Goal: Information Seeking & Learning: Learn about a topic

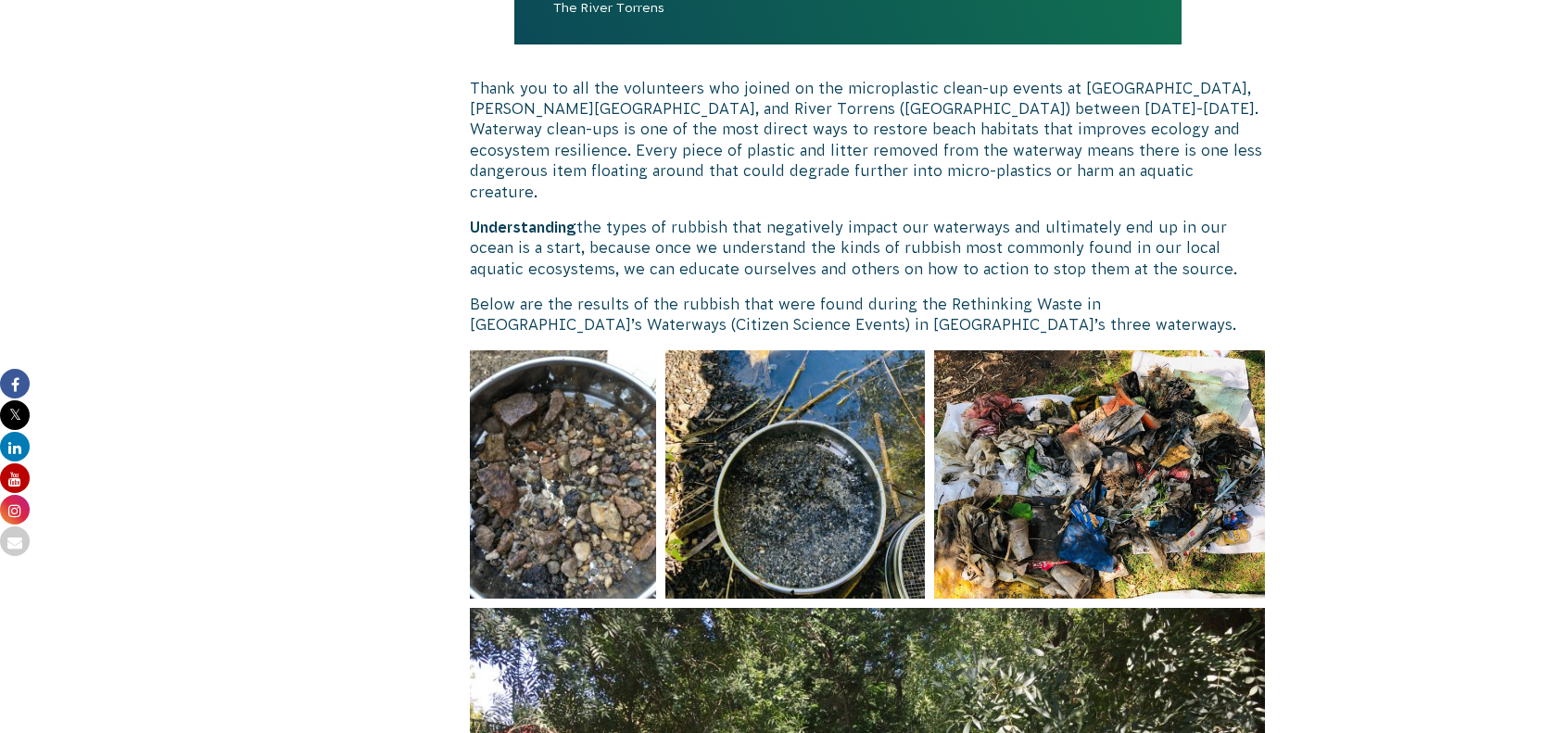
scroll to position [278, 0]
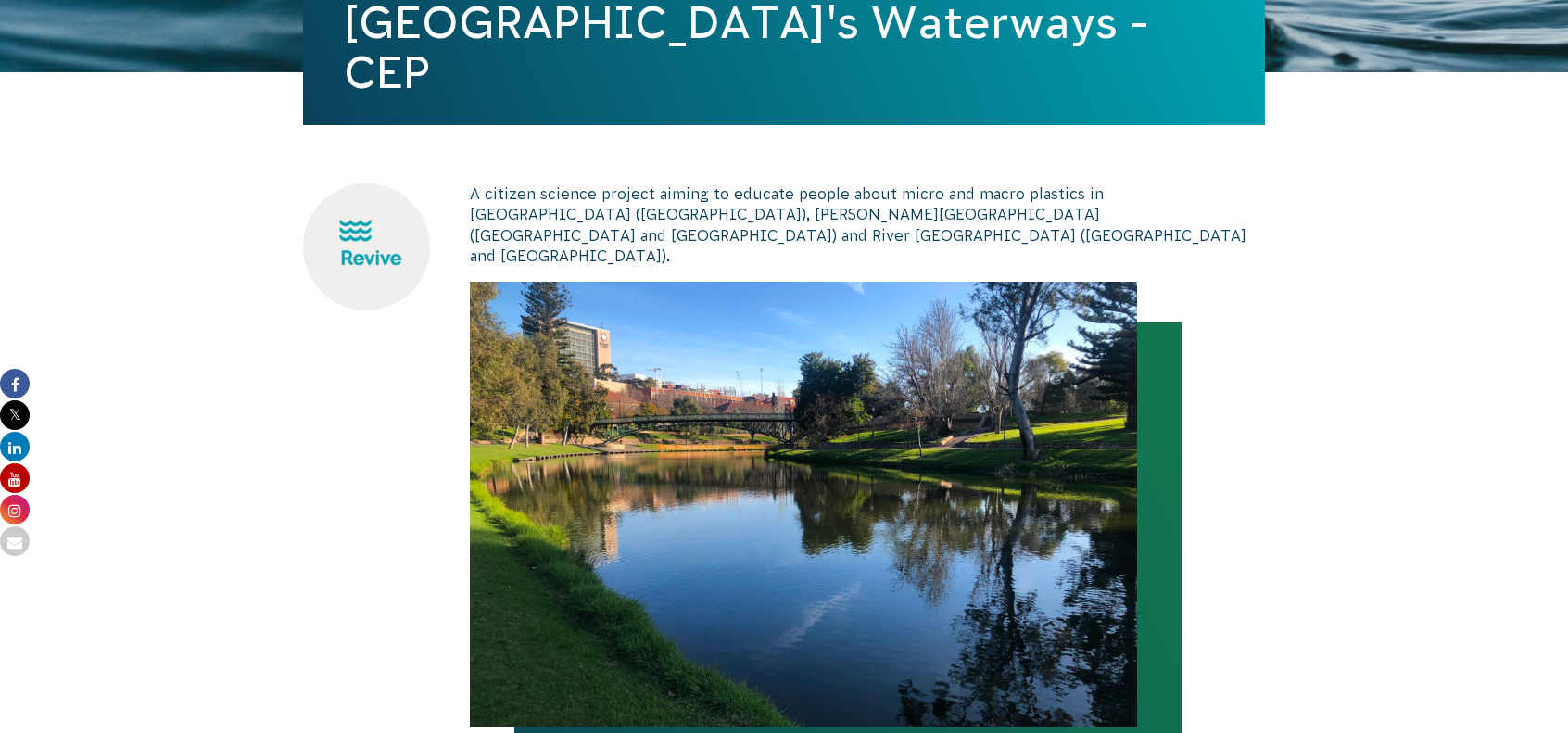
click at [414, 223] on img at bounding box center [366, 247] width 127 height 127
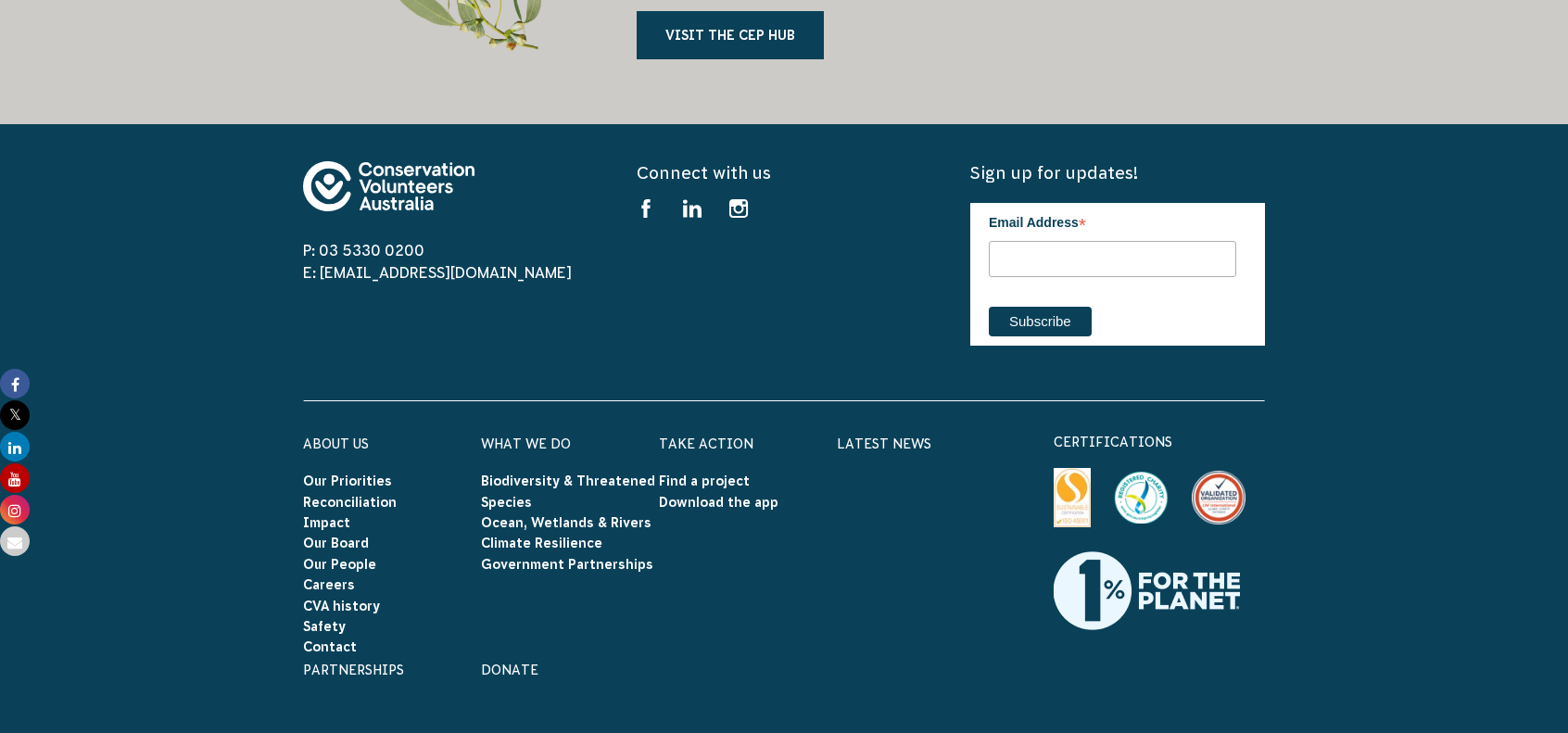
scroll to position [5039, 0]
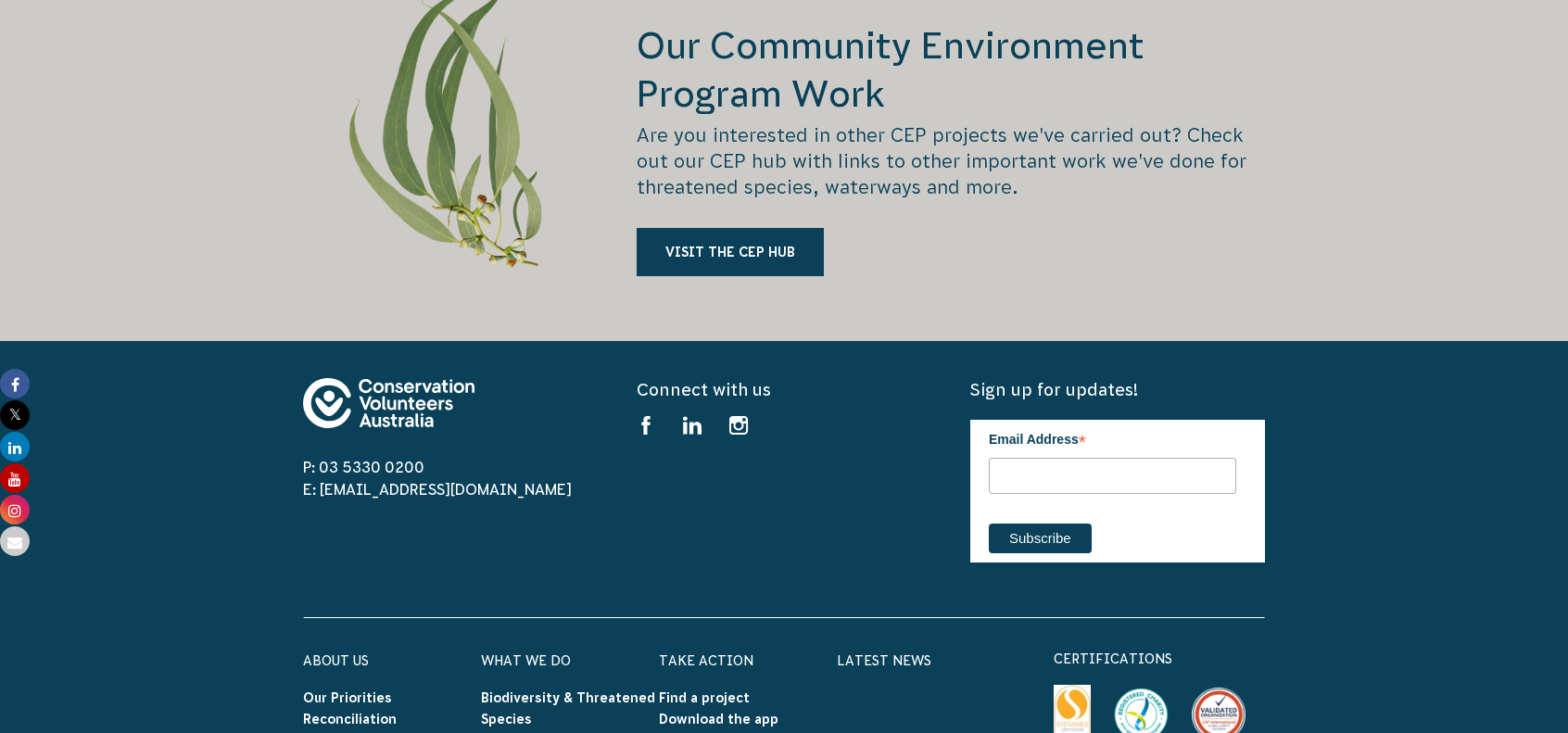
drag, startPoint x: 1555, startPoint y: 446, endPoint x: 1552, endPoint y: 436, distance: 10.4
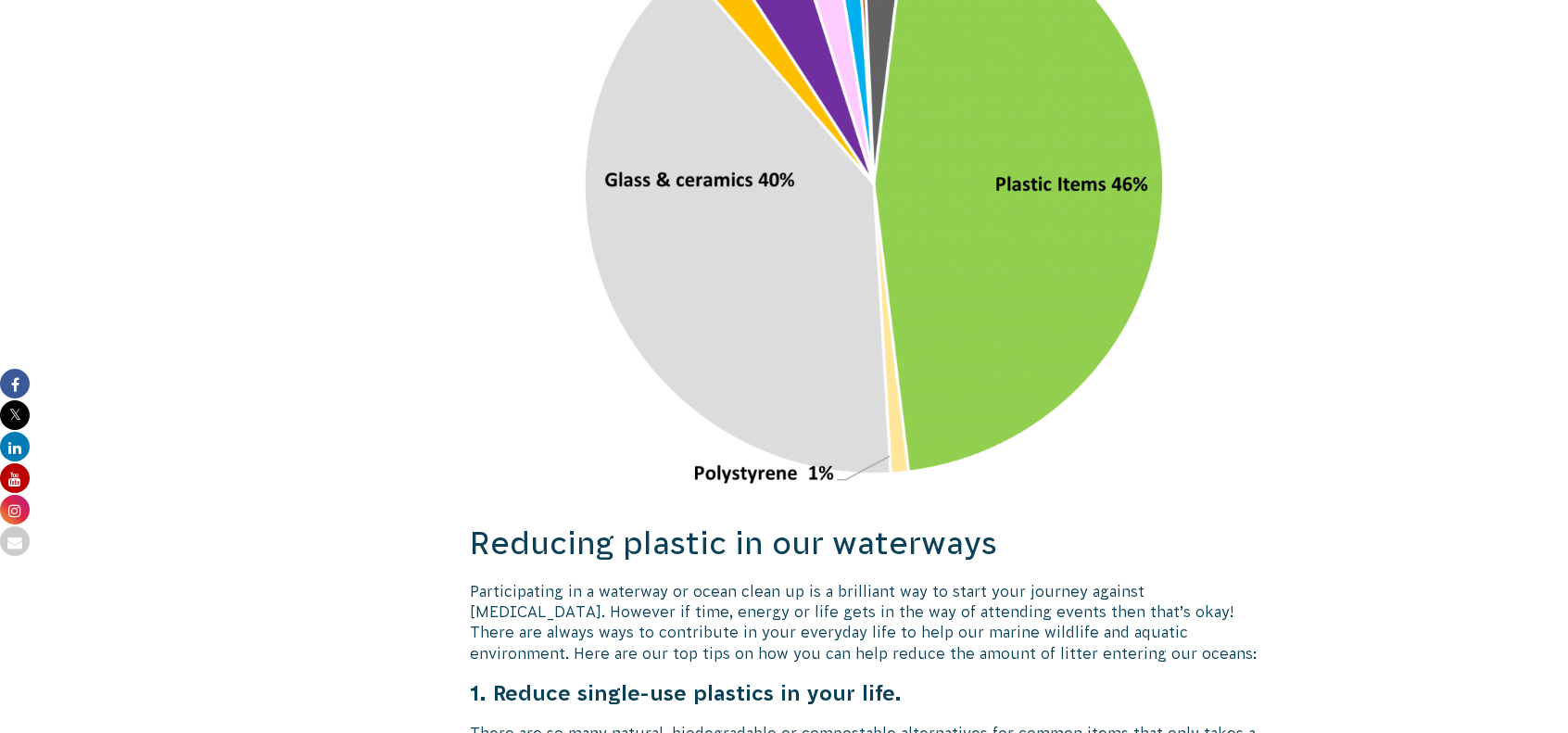
scroll to position [3200, 0]
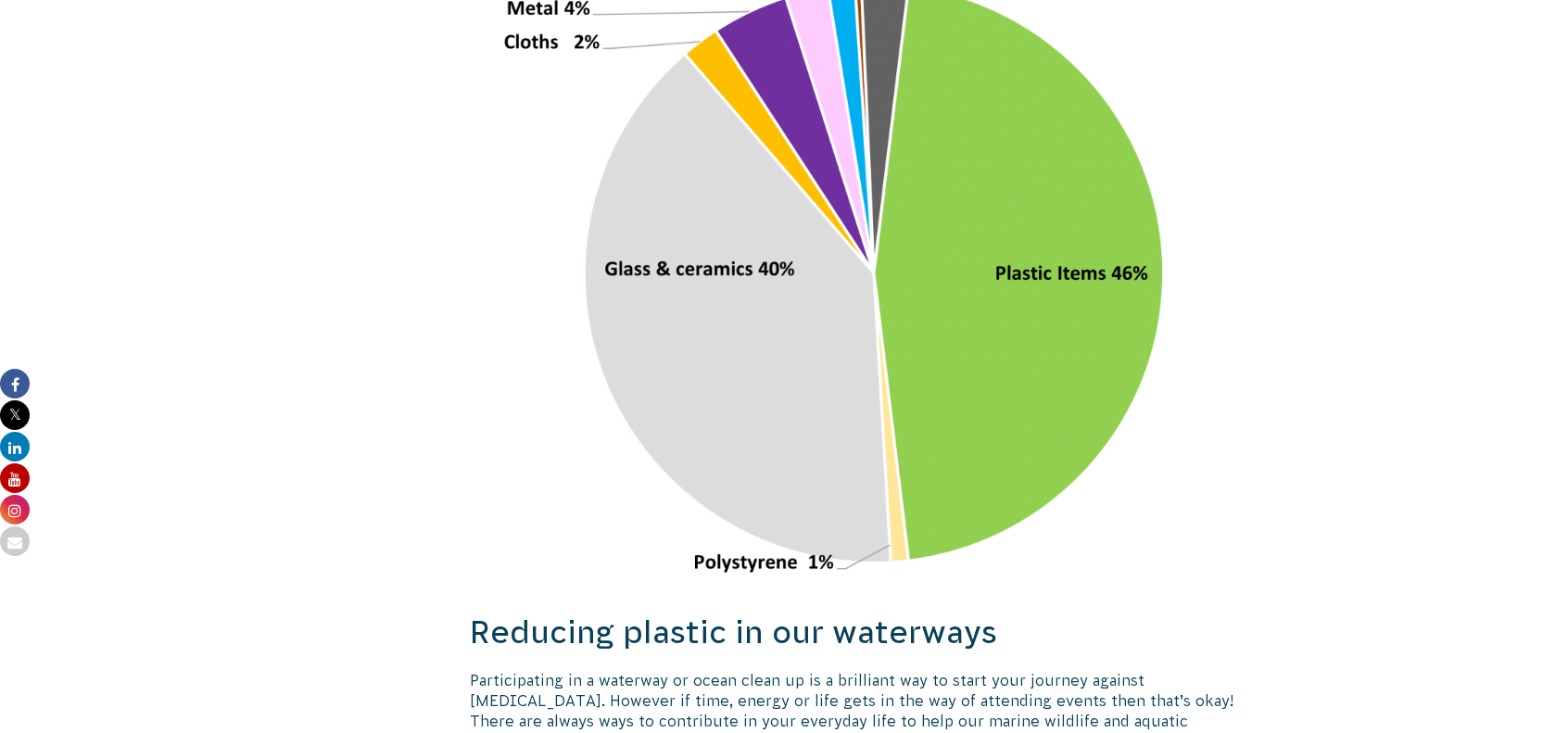
drag, startPoint x: 1329, startPoint y: 403, endPoint x: 1203, endPoint y: 511, distance: 166.0
click at [1203, 511] on img at bounding box center [840, 251] width 741 height 651
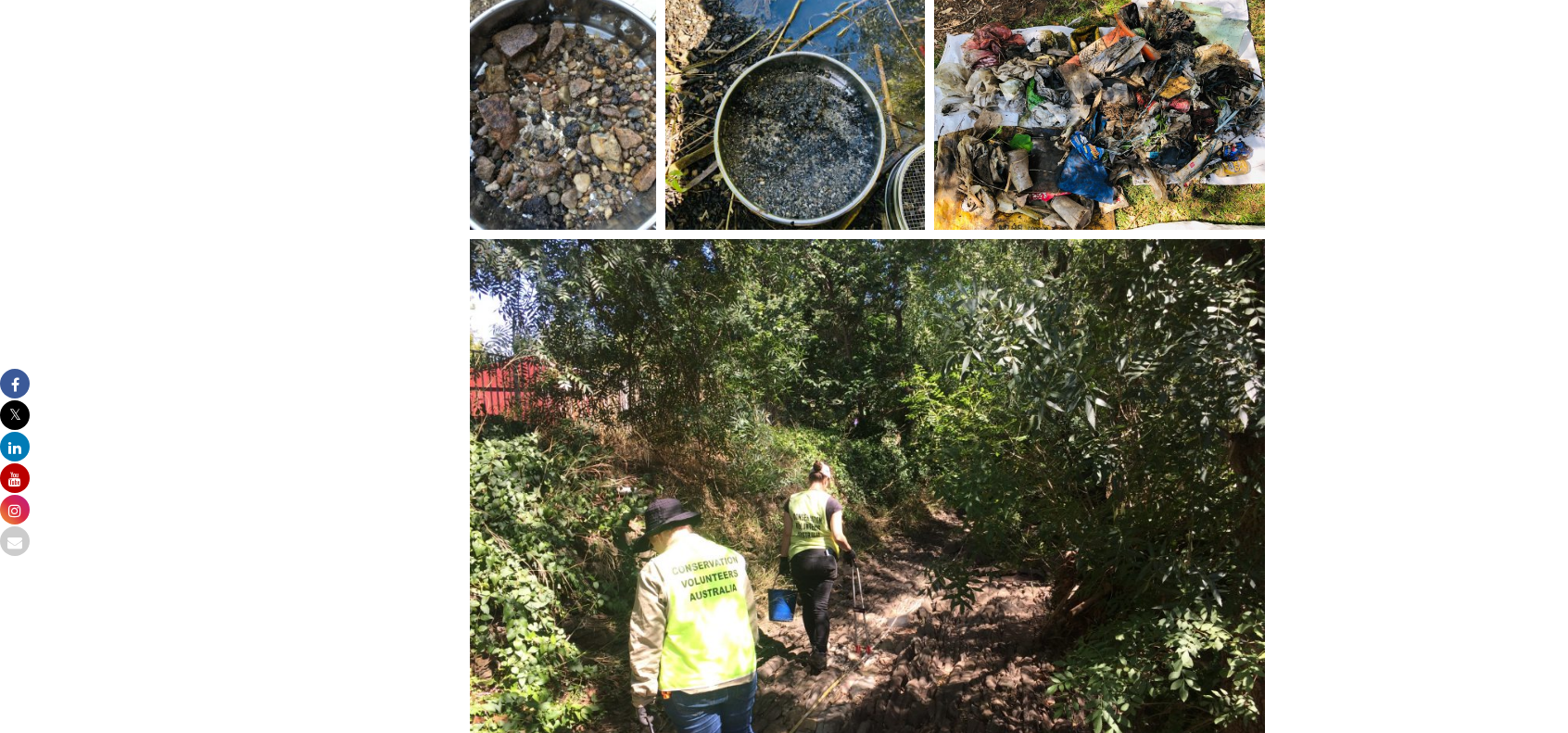
scroll to position [1346, 0]
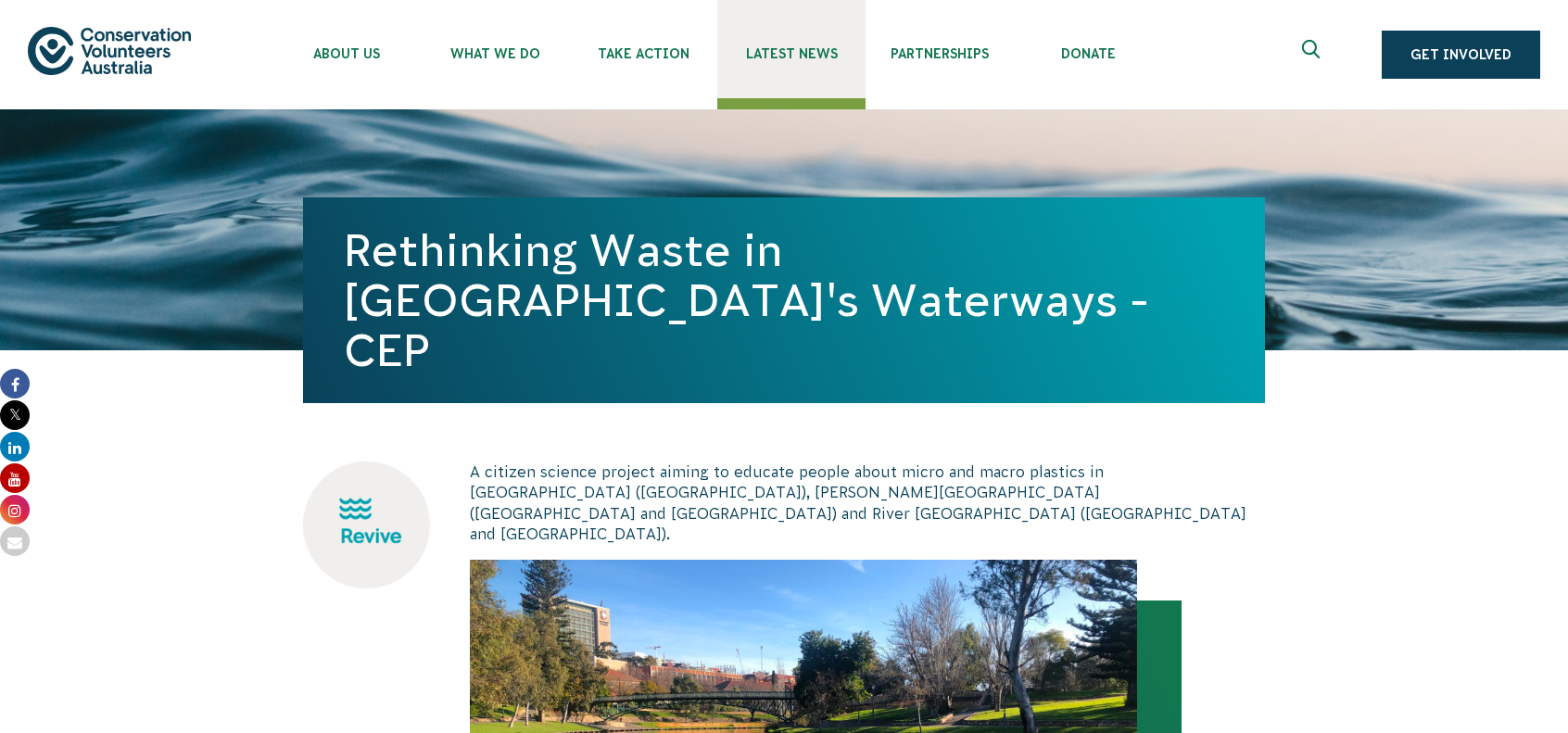
click at [813, 51] on span "Latest News" at bounding box center [791, 54] width 148 height 15
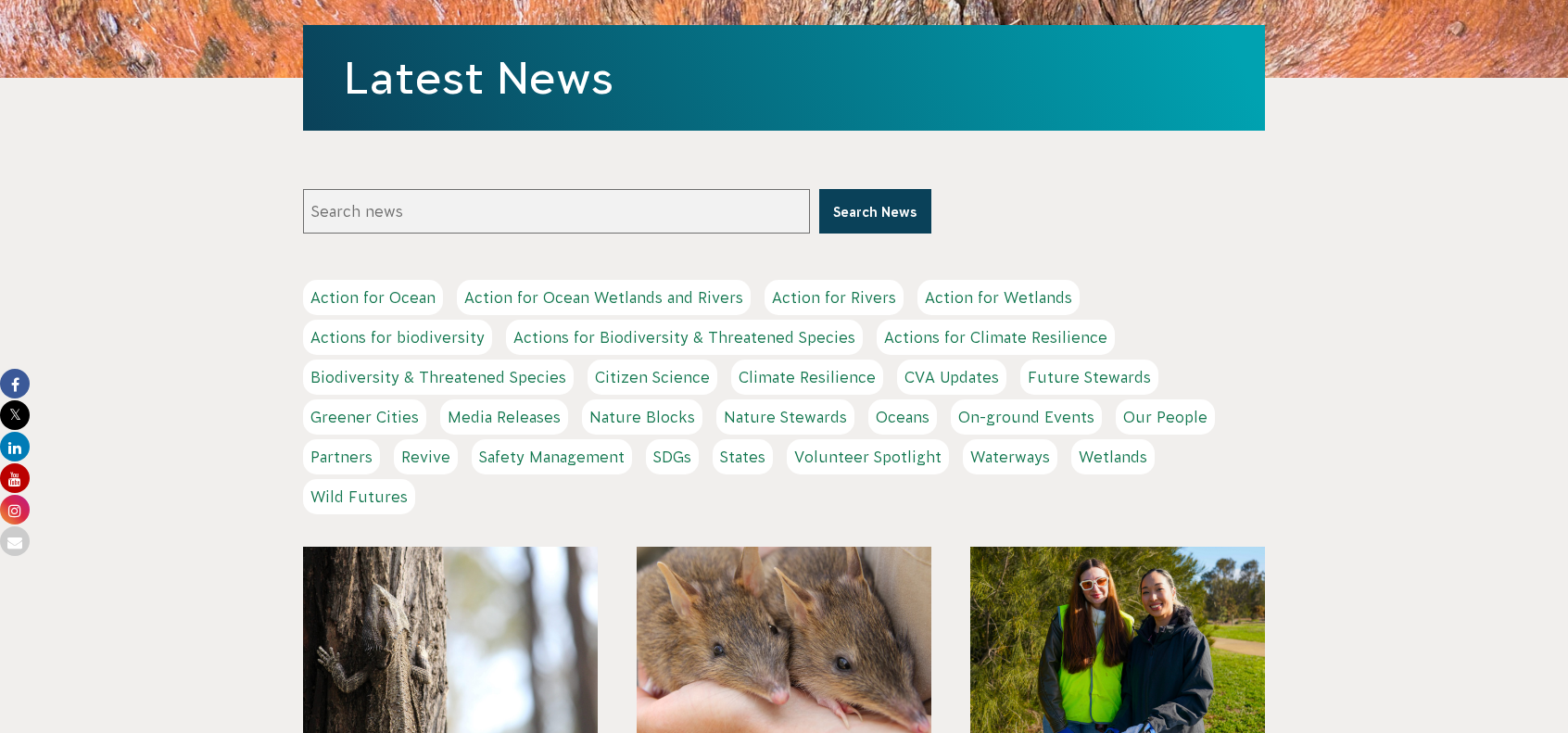
scroll to position [463, 0]
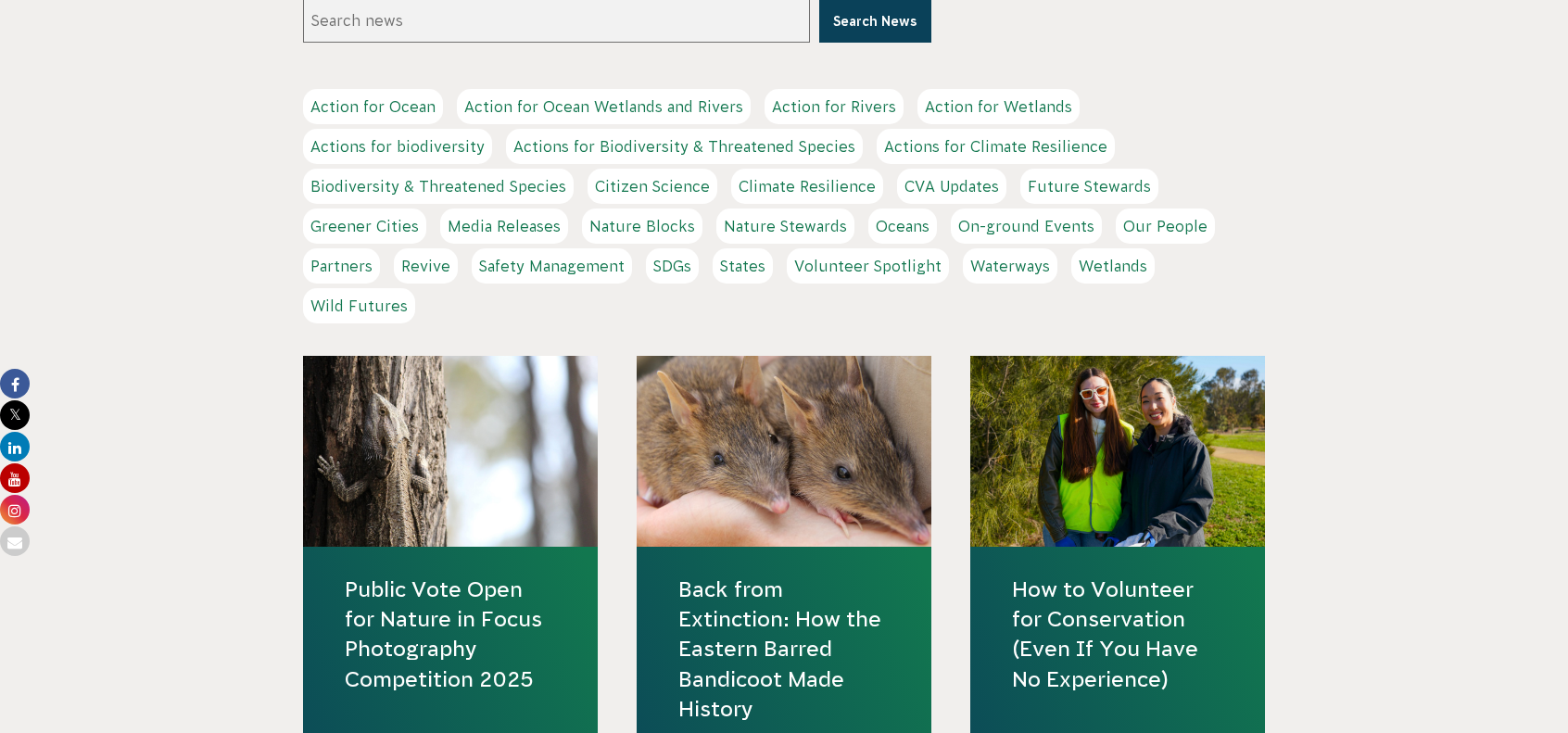
click at [364, 21] on input "Search news" at bounding box center [556, 20] width 507 height 45
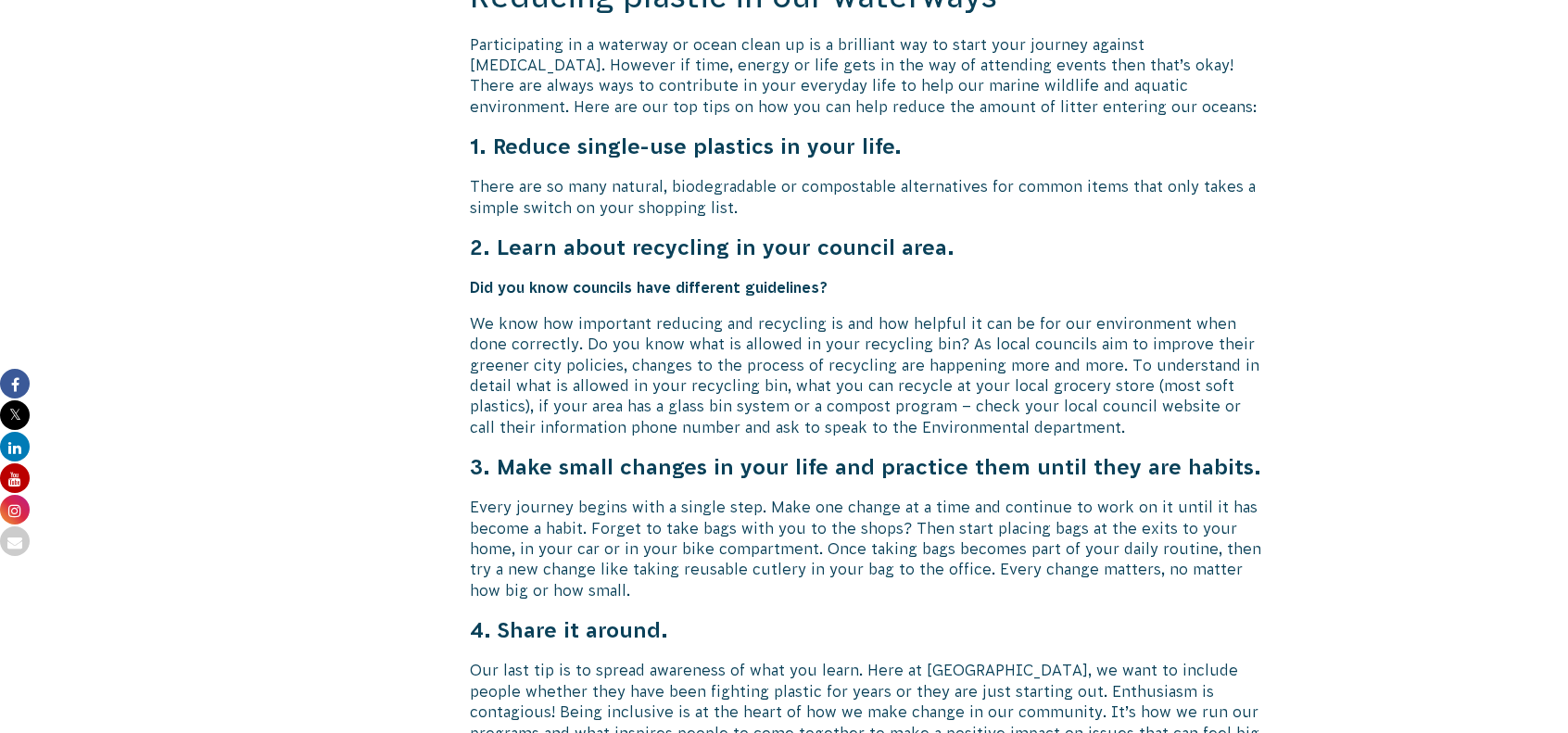
scroll to position [3986, 0]
